Goal: Information Seeking & Learning: Learn about a topic

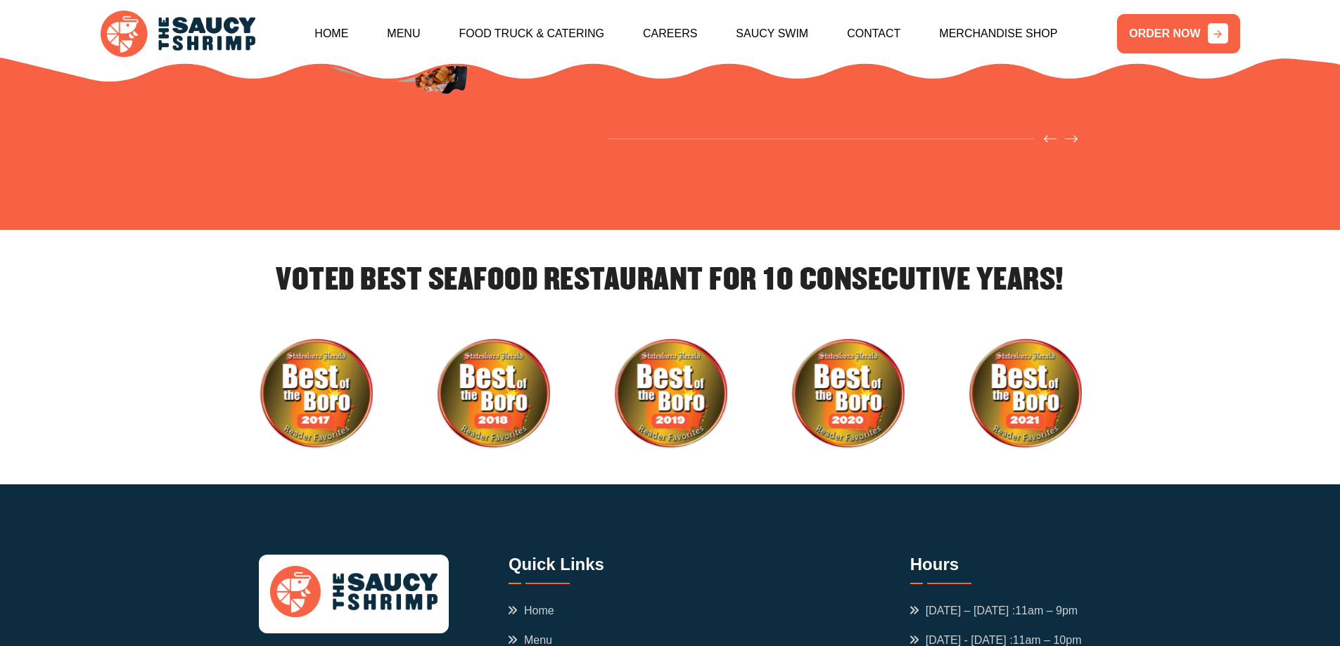
scroll to position [4863, 0]
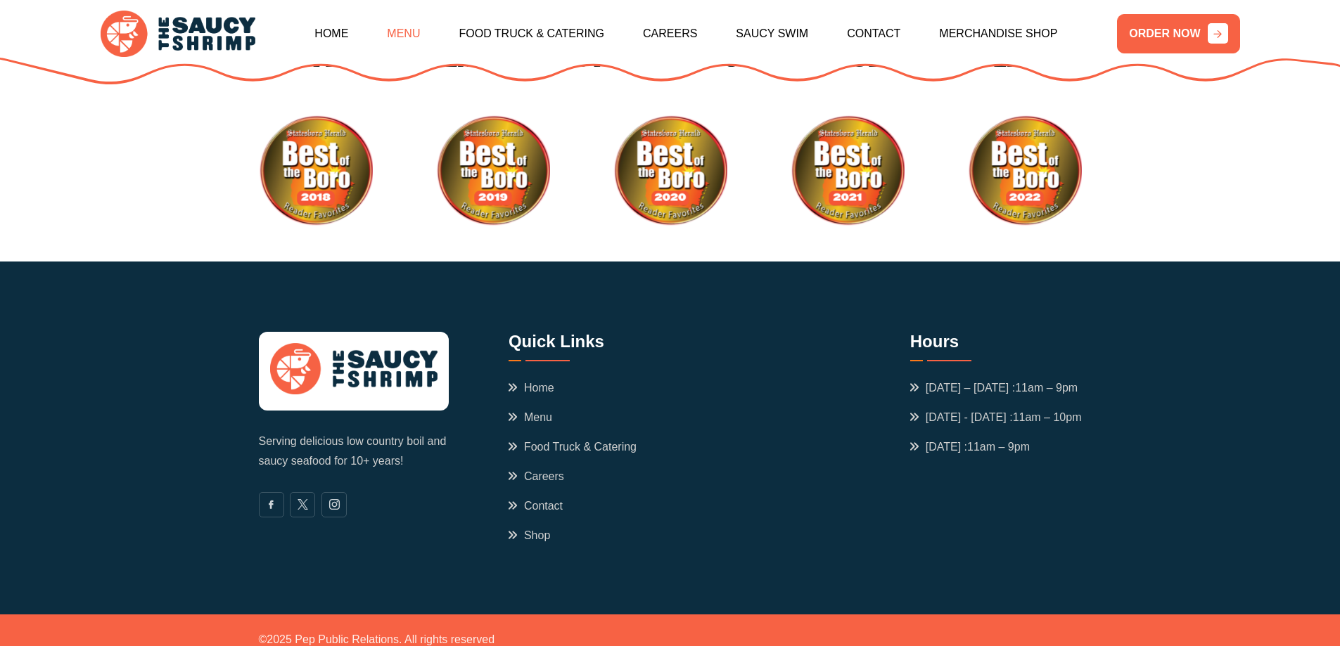
click at [404, 30] on link "Menu" at bounding box center [403, 34] width 33 height 60
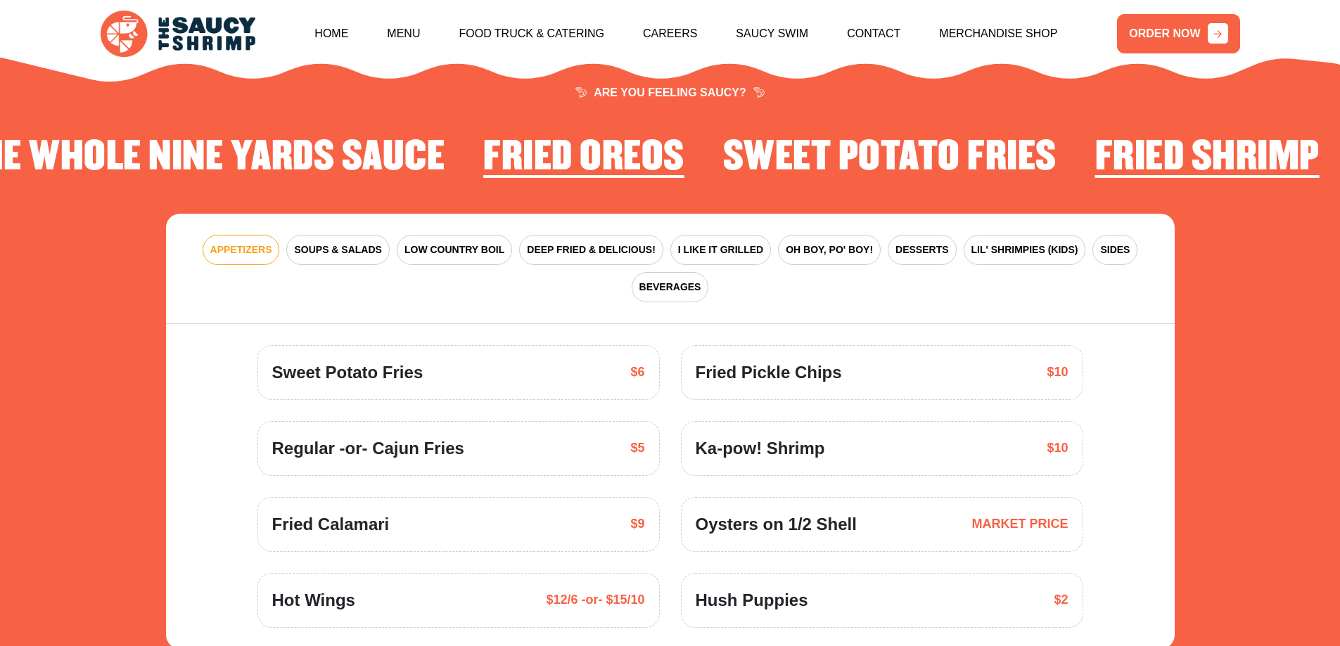
scroll to position [2066, 0]
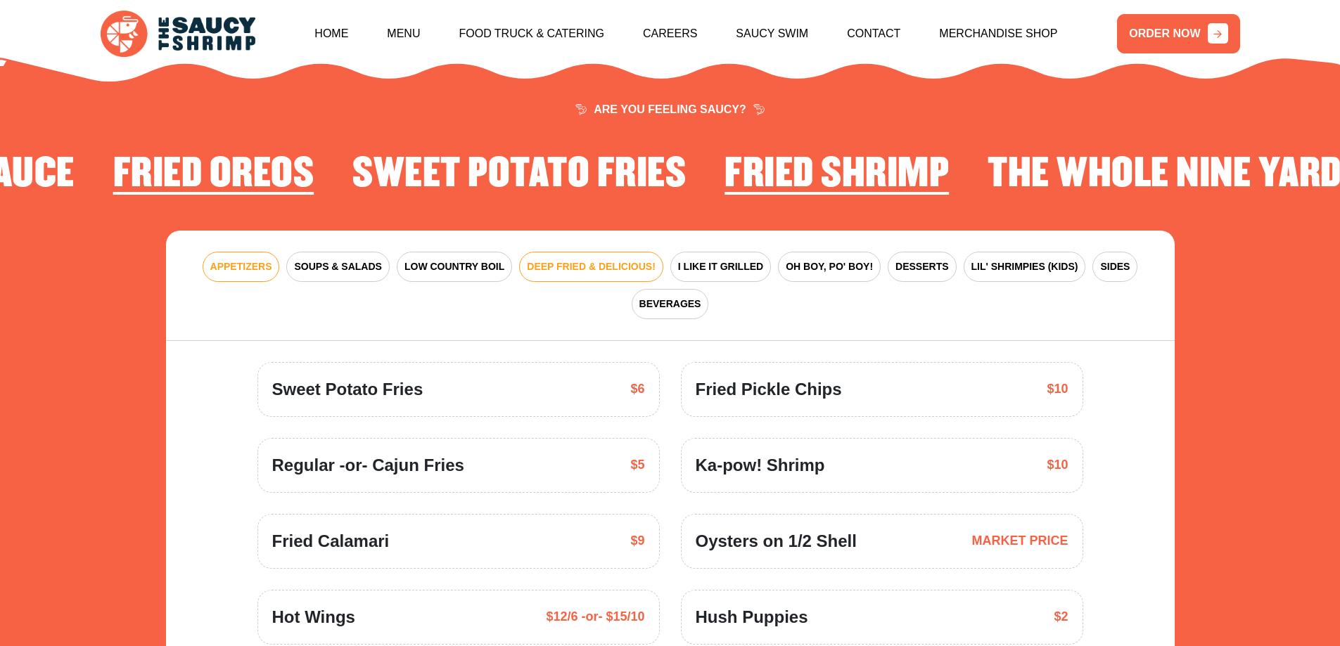
click at [604, 260] on span "DEEP FRIED & DELICIOUS!" at bounding box center [591, 267] width 129 height 15
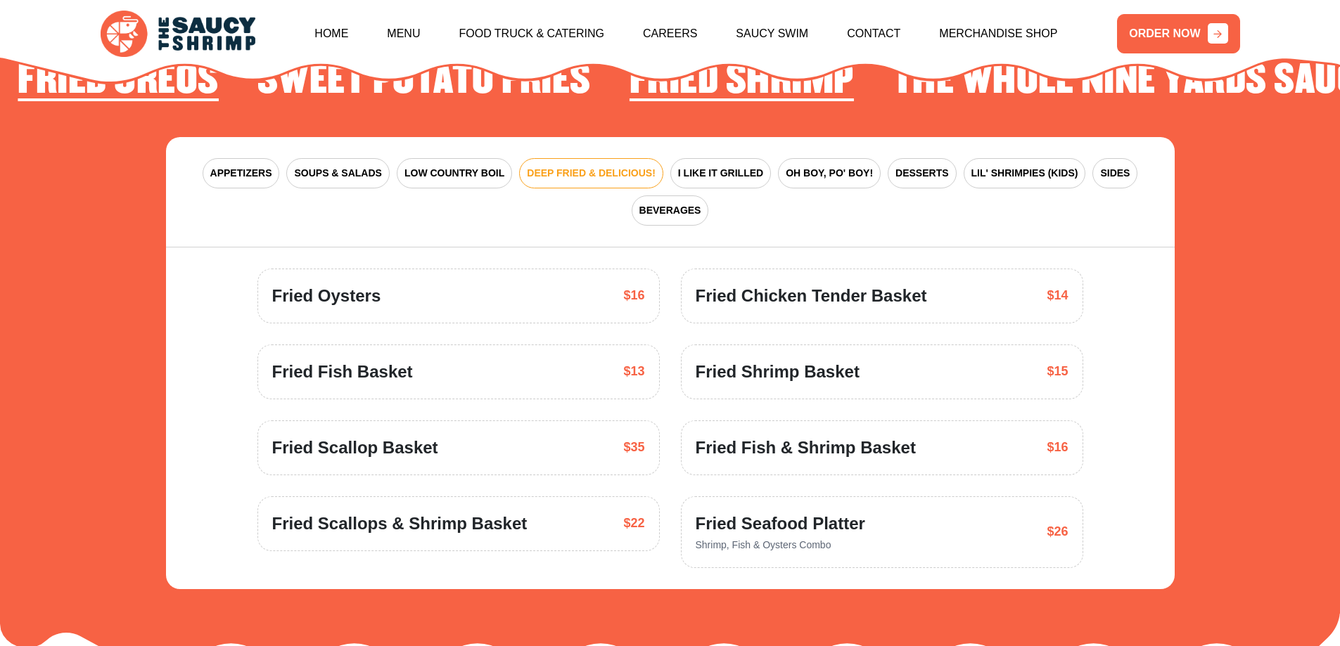
scroll to position [2136, 0]
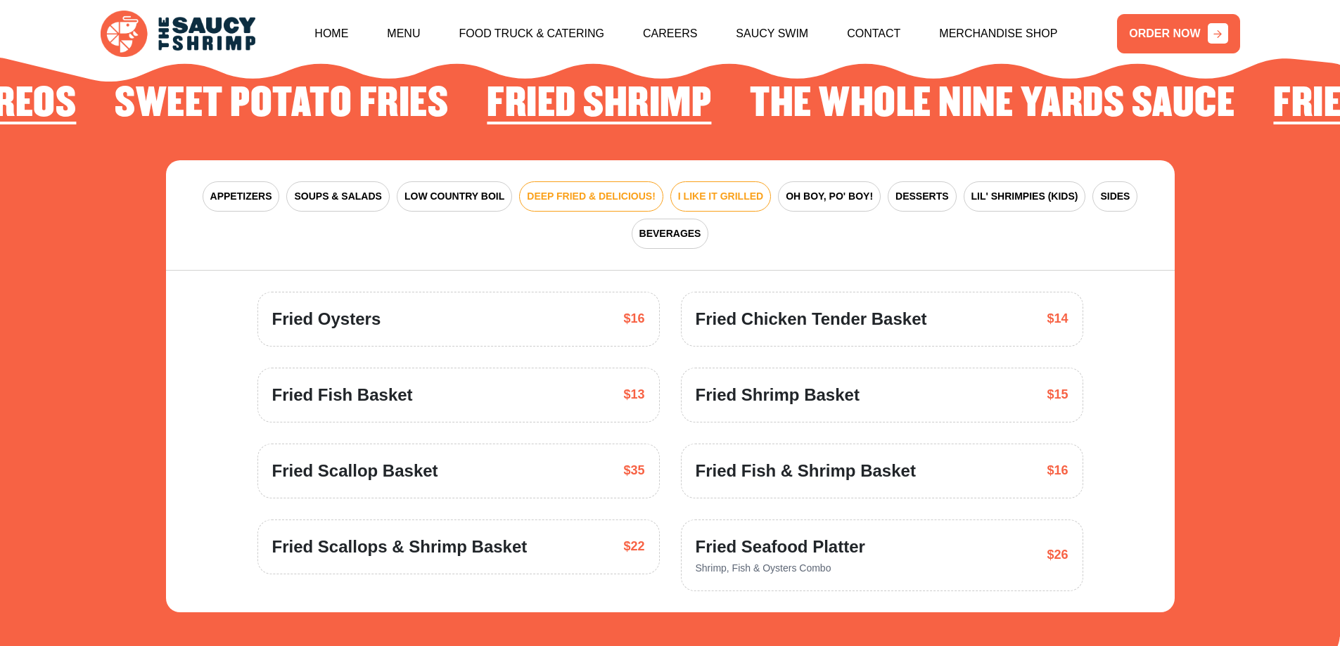
click at [707, 186] on button "I LIKE IT GRILLED" at bounding box center [720, 196] width 101 height 30
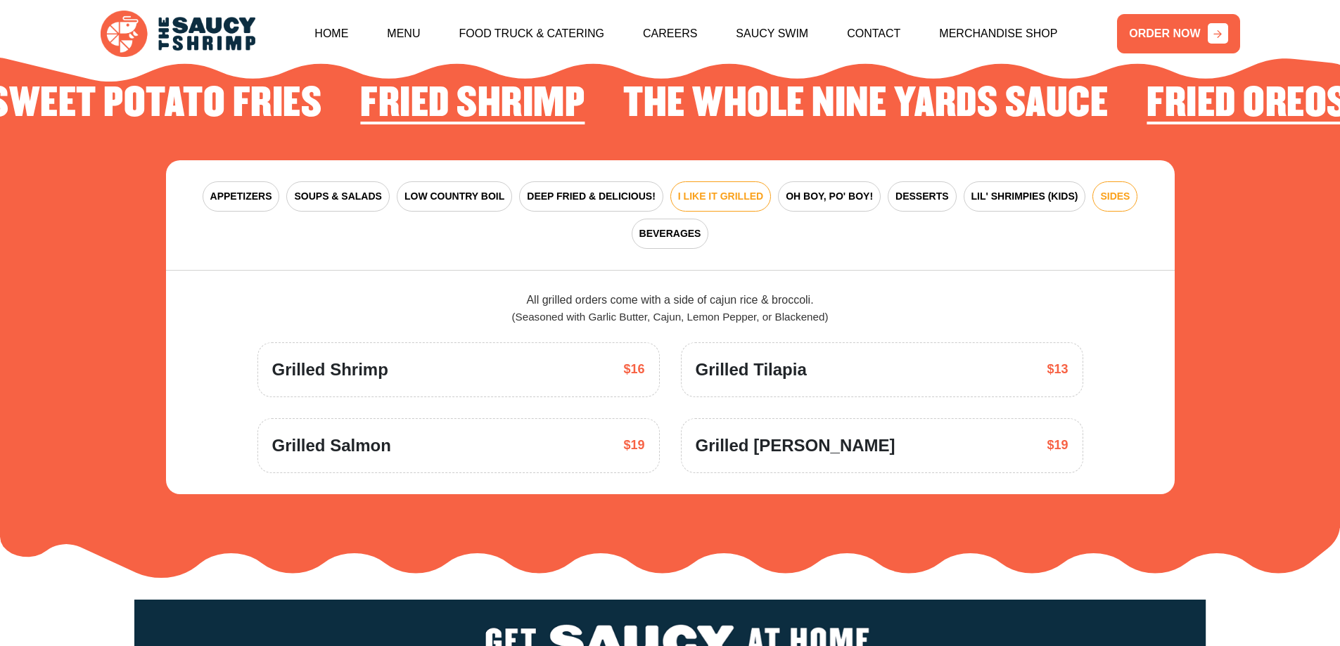
click at [1118, 189] on span "SIDES" at bounding box center [1115, 196] width 30 height 15
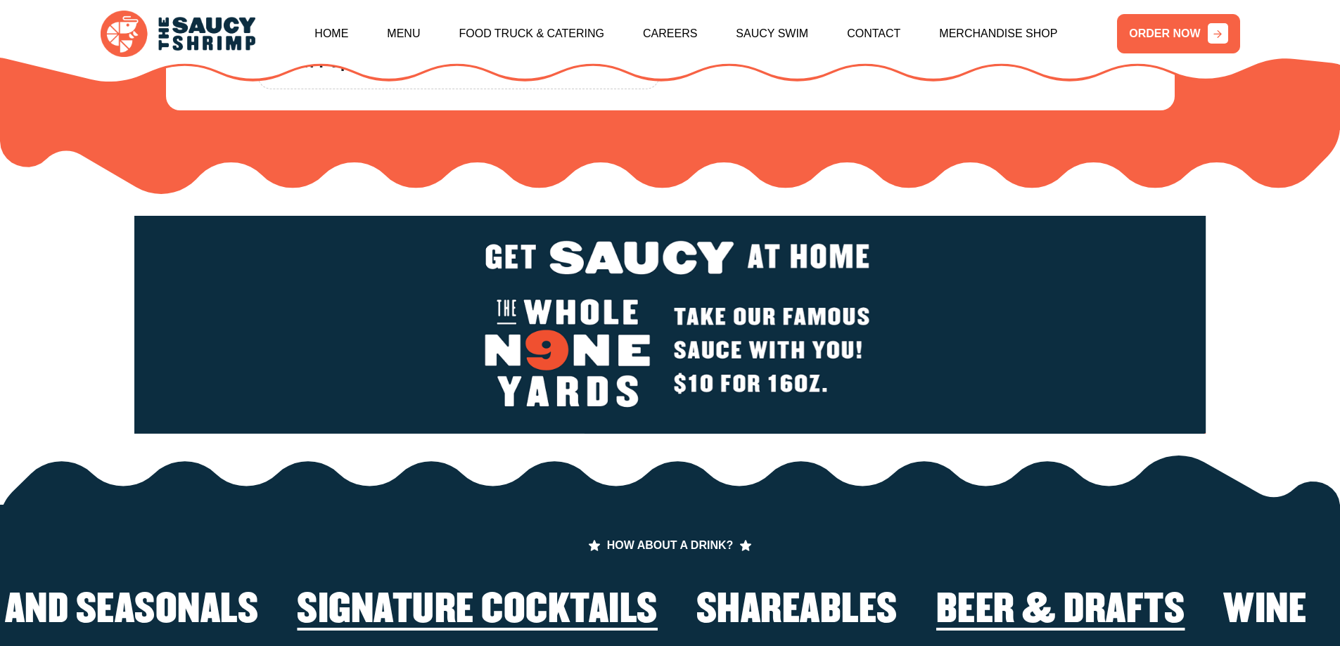
scroll to position [2699, 0]
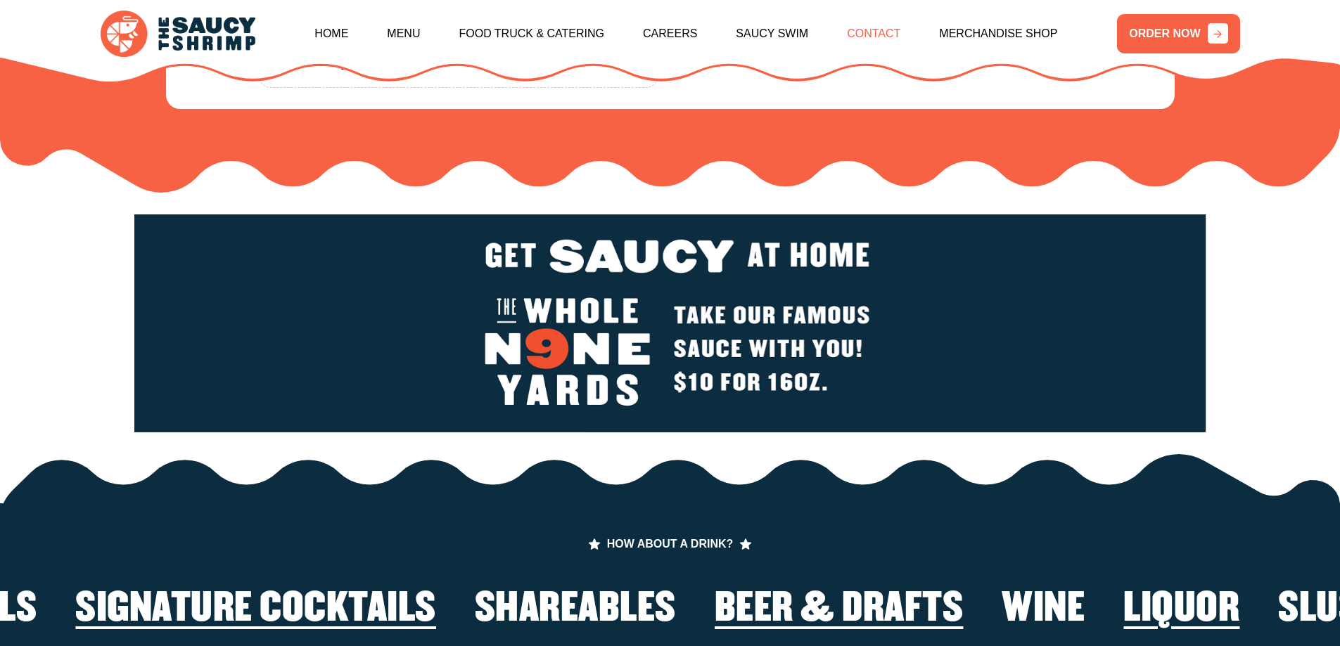
click at [876, 31] on link "Contact" at bounding box center [873, 34] width 53 height 60
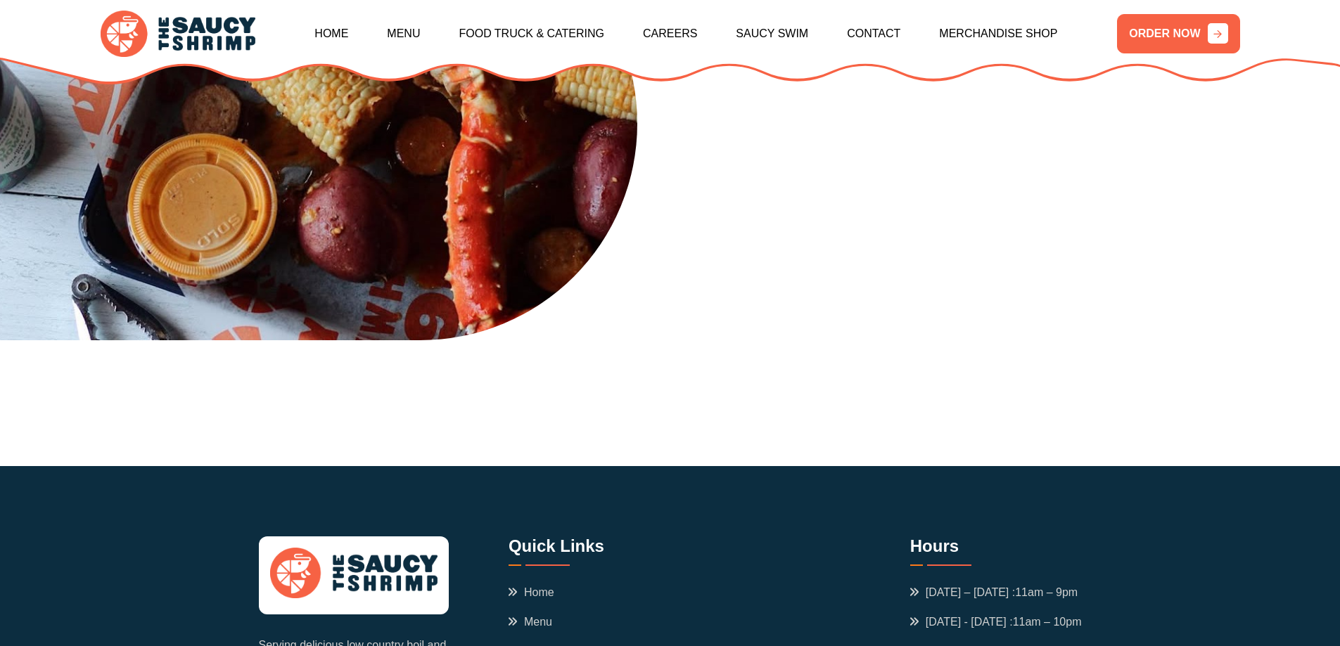
scroll to position [844, 0]
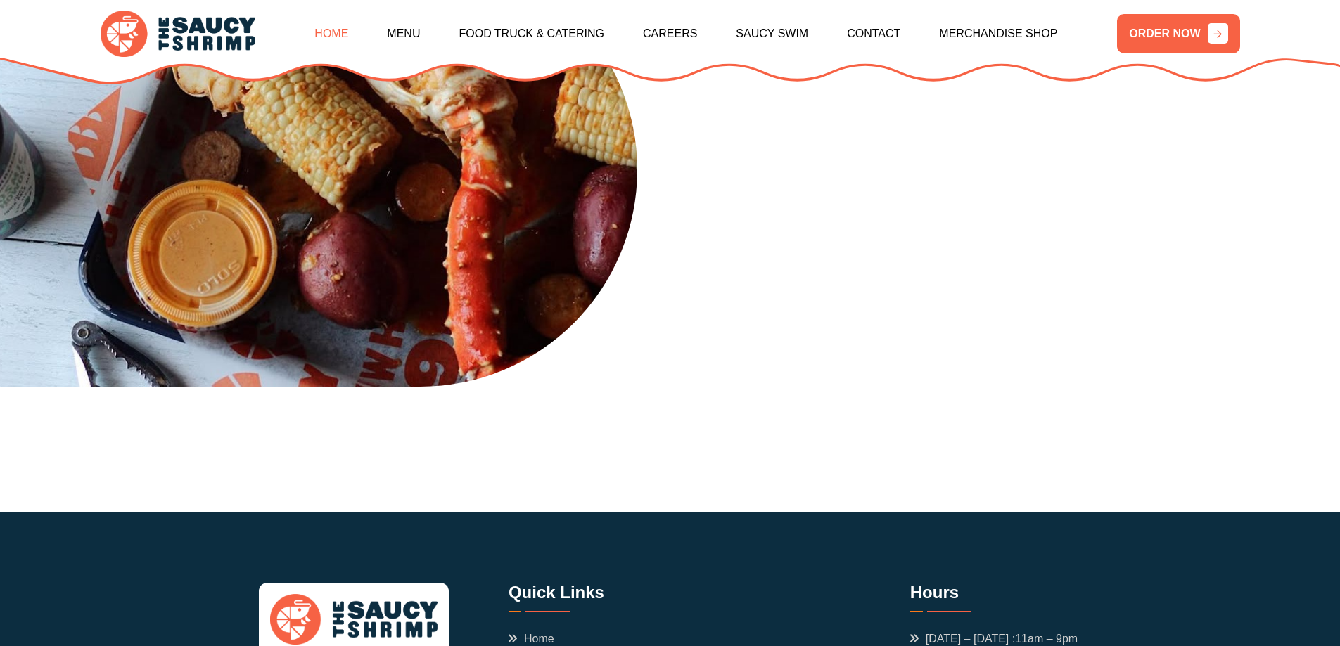
click at [327, 28] on link "Home" at bounding box center [331, 34] width 34 height 60
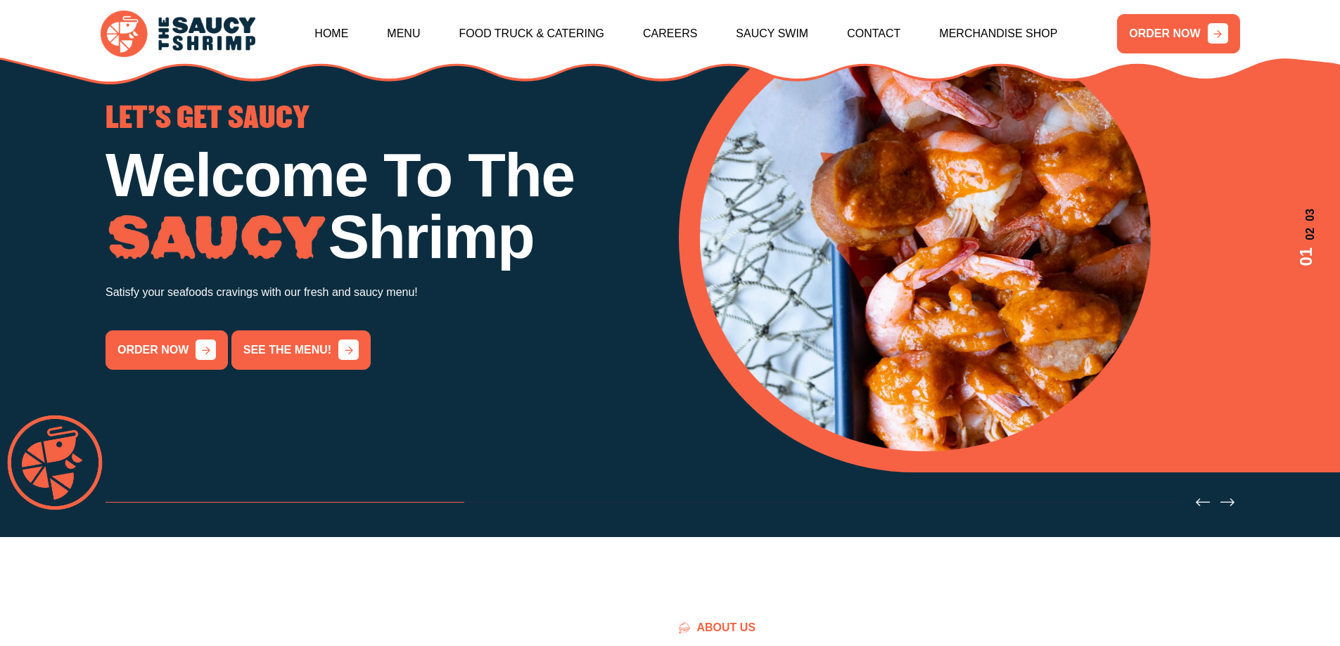
scroll to position [211, 0]
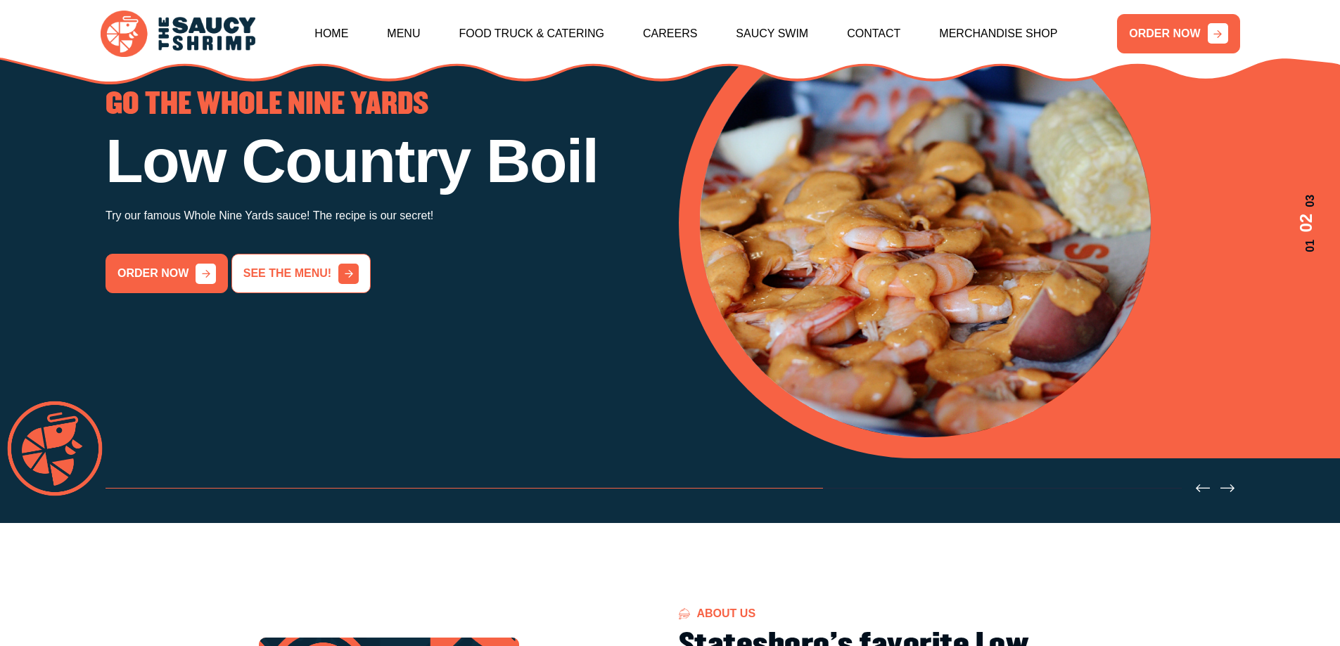
click at [279, 293] on link "See the menu!" at bounding box center [300, 273] width 139 height 39
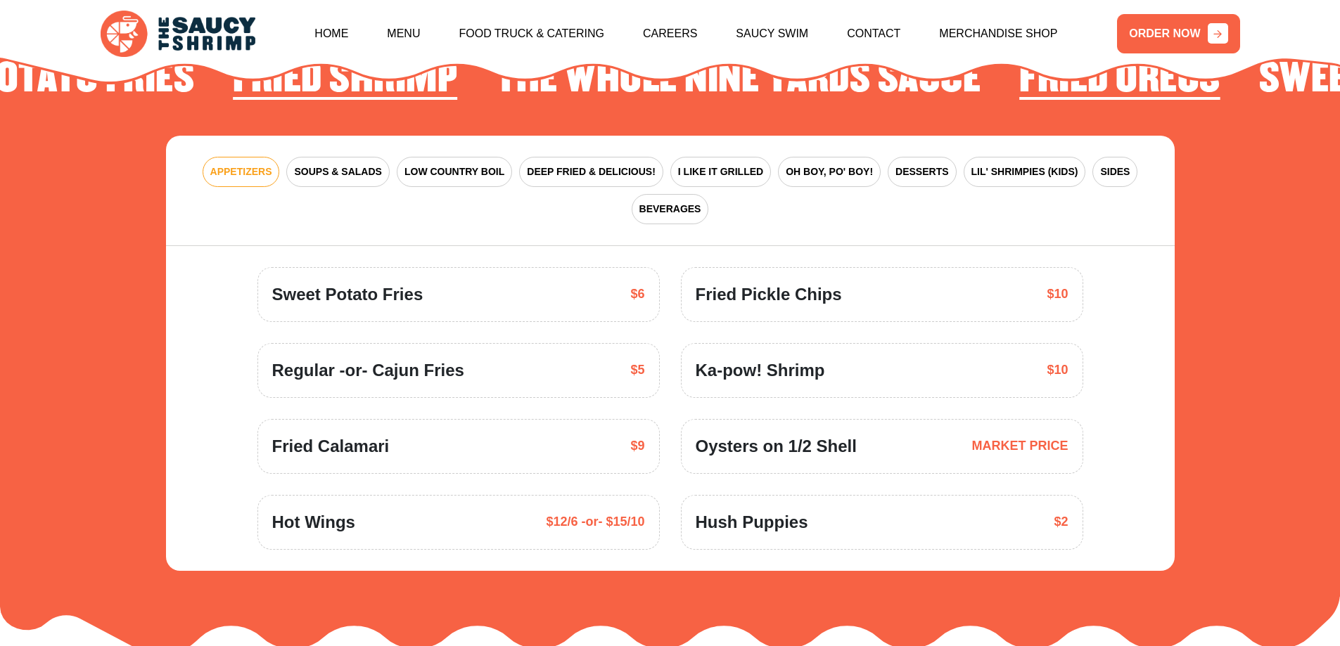
scroll to position [2207, 0]
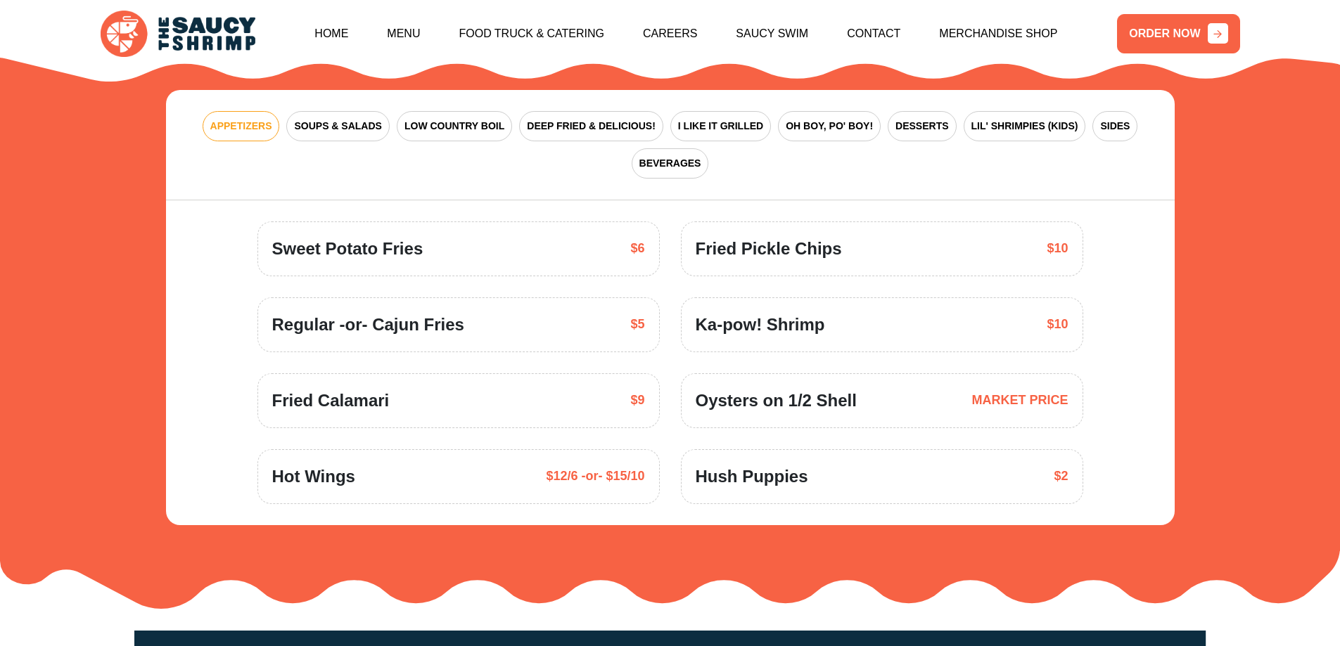
click at [888, 98] on div "APPETIZERS SOUPS & SALADS LOW COUNTRY BOIL DEEP FRIED & DELICIOUS! I LIKE IT GR…" at bounding box center [670, 145] width 1009 height 110
click at [907, 119] on span "DESSERTS" at bounding box center [921, 126] width 53 height 15
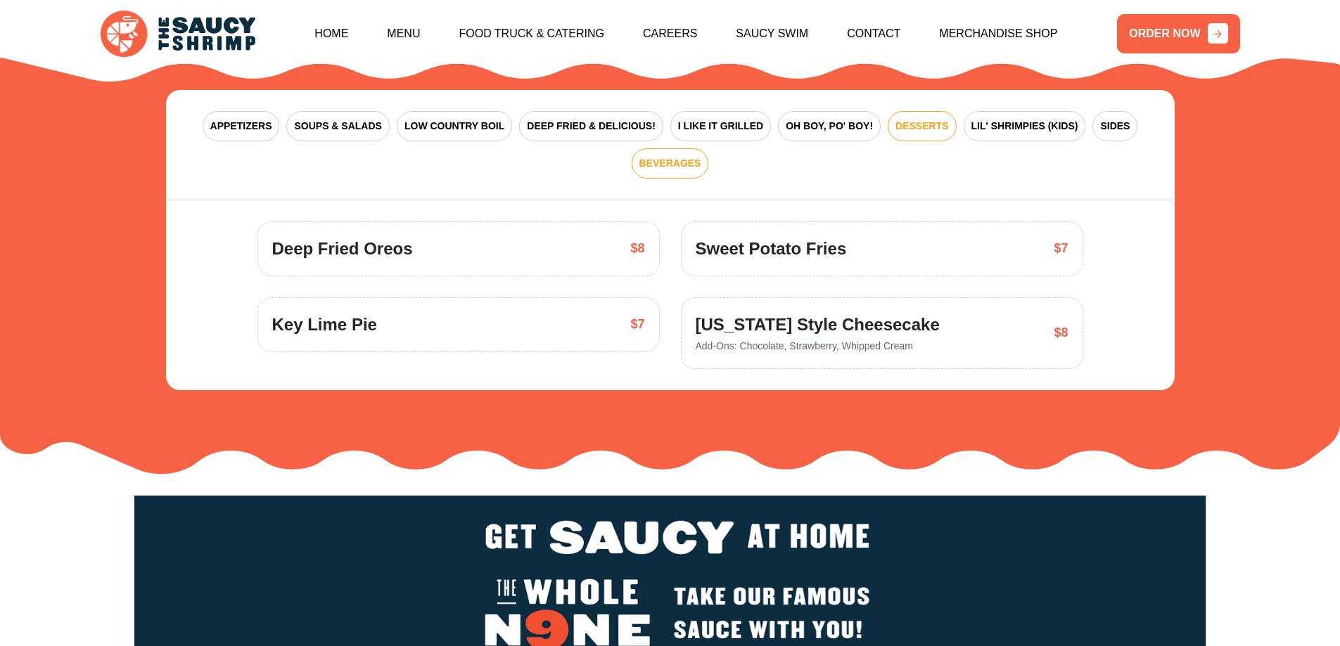
click at [660, 156] on span "BEVERAGES" at bounding box center [670, 163] width 62 height 15
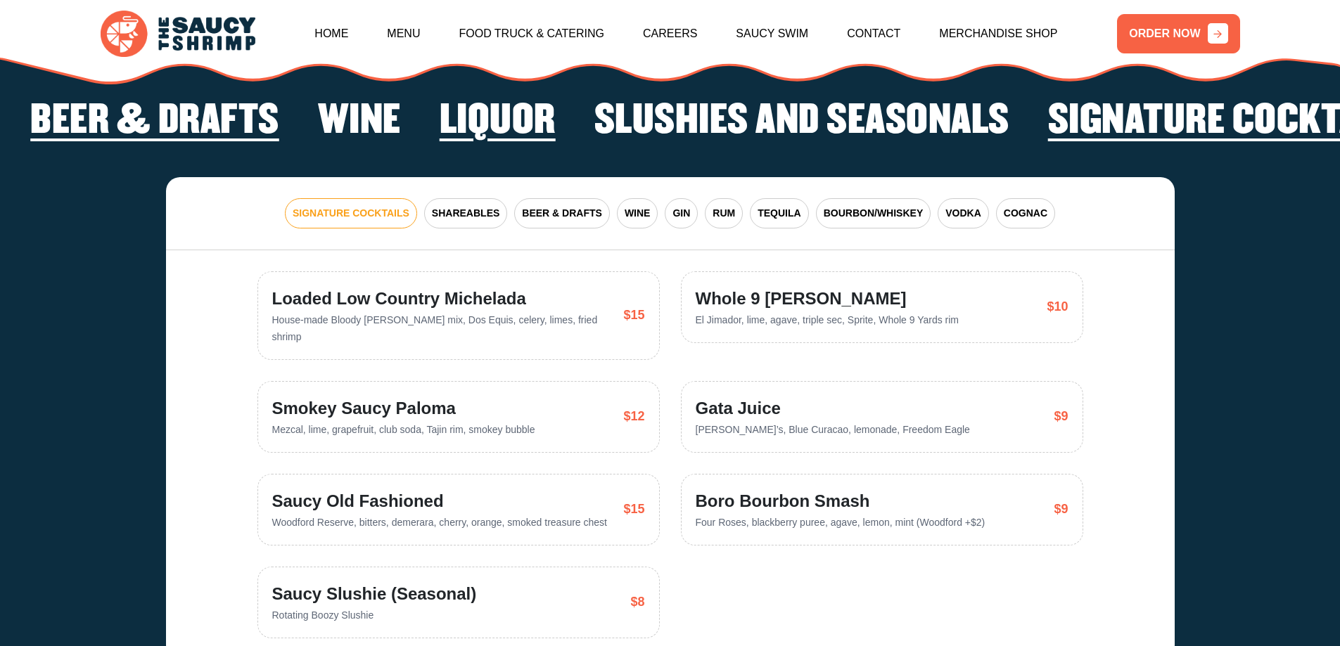
scroll to position [2980, 0]
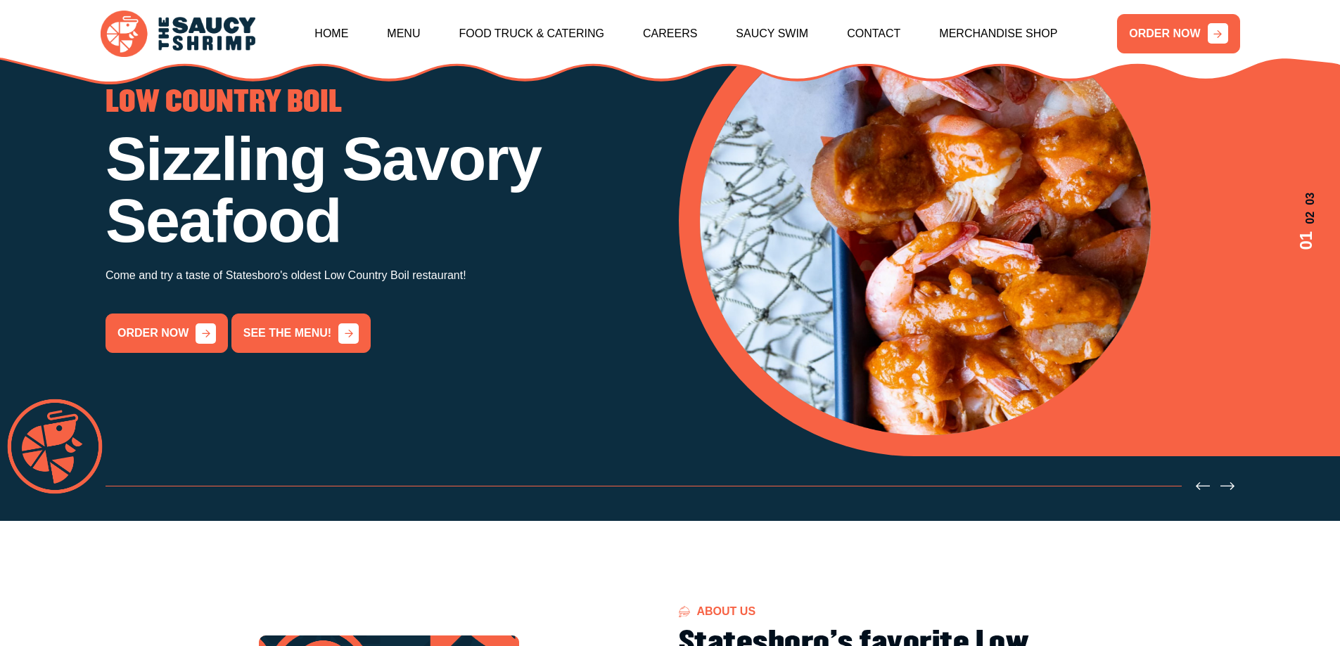
scroll to position [211, 0]
